Goal: Information Seeking & Learning: Learn about a topic

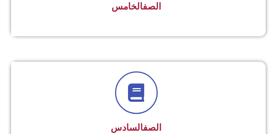
scroll to position [619, 0]
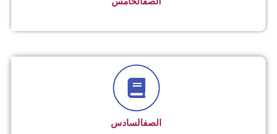
click at [143, 84] on icon at bounding box center [136, 88] width 20 height 20
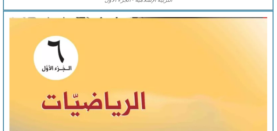
scroll to position [816, 0]
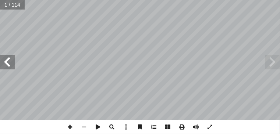
click at [4, 64] on span at bounding box center [7, 62] width 15 height 15
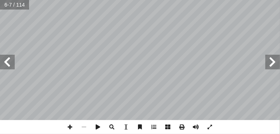
click at [4, 64] on span at bounding box center [7, 62] width 15 height 15
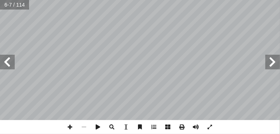
click at [4, 64] on span at bounding box center [7, 62] width 15 height 15
click at [270, 66] on span at bounding box center [272, 62] width 15 height 15
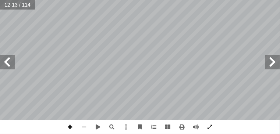
click at [73, 129] on span at bounding box center [70, 127] width 14 height 14
click at [10, 61] on span at bounding box center [7, 62] width 15 height 15
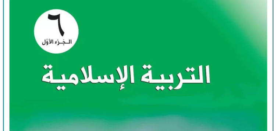
scroll to position [476, 0]
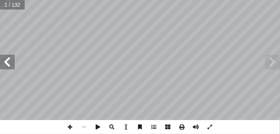
click at [8, 65] on span at bounding box center [7, 62] width 15 height 15
click at [8, 63] on span at bounding box center [7, 62] width 15 height 15
